Goal: Task Accomplishment & Management: Use online tool/utility

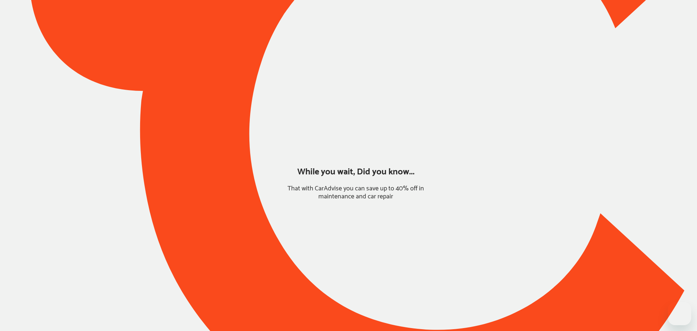
type input "*****"
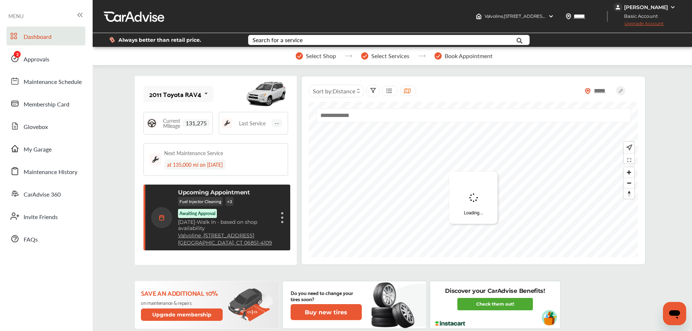
click at [22, 57] on link "Approvals" at bounding box center [46, 58] width 79 height 19
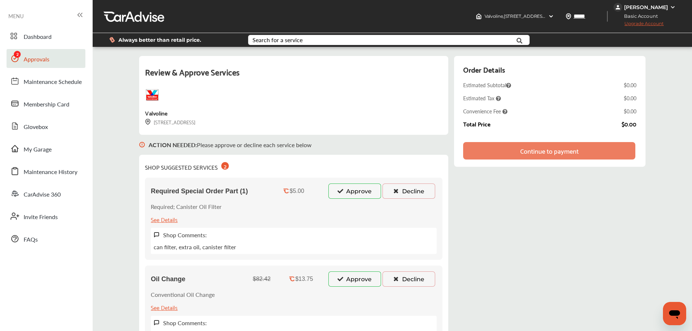
click at [355, 276] on button "Approve" at bounding box center [354, 278] width 53 height 15
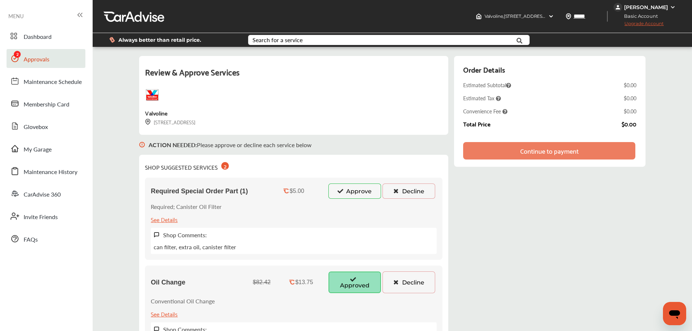
click at [355, 205] on div "Required Special Order Part (1) $5.00 Approve Decline Required; Canister Oil Fi…" at bounding box center [293, 219] width 297 height 82
click at [356, 196] on button "Approve" at bounding box center [354, 190] width 53 height 15
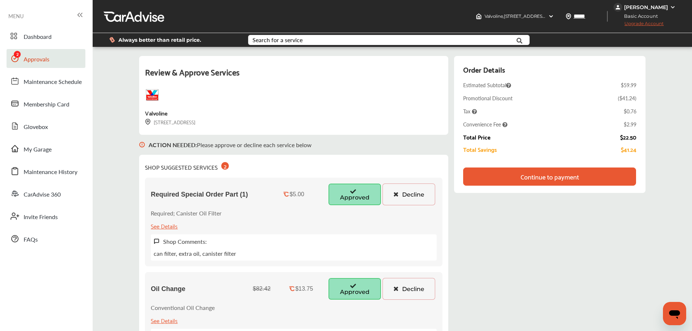
click at [588, 196] on div "Order Details Estimated Subtotal $59.99 Promotional Discount ( $41.24 ) Tax $0.…" at bounding box center [549, 128] width 191 height 144
click at [565, 178] on div "Continue to payment" at bounding box center [549, 176] width 58 height 7
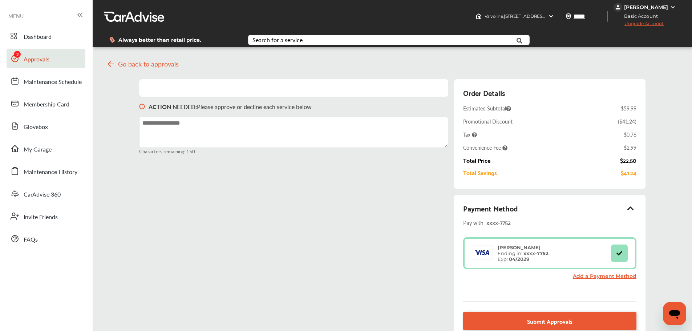
click at [528, 317] on span "Submit Approvals" at bounding box center [549, 321] width 45 height 10
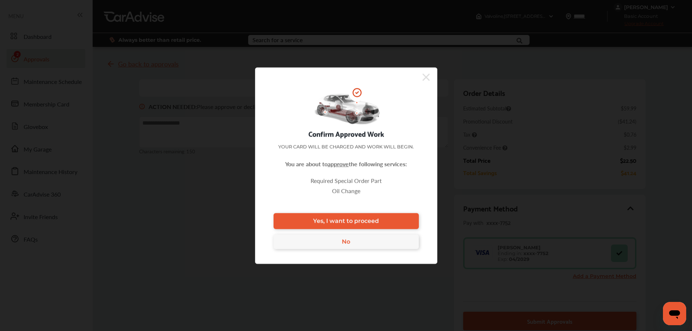
click at [400, 220] on link "Yes, I want to proceed" at bounding box center [345, 221] width 145 height 16
